Goal: Task Accomplishment & Management: Use online tool/utility

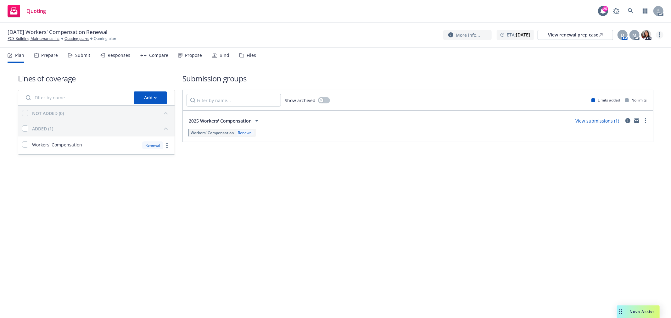
click at [659, 35] on circle "more" at bounding box center [659, 34] width 1 height 1
click at [625, 51] on link "Copy logging email" at bounding box center [628, 48] width 70 height 13
